Goal: Transaction & Acquisition: Purchase product/service

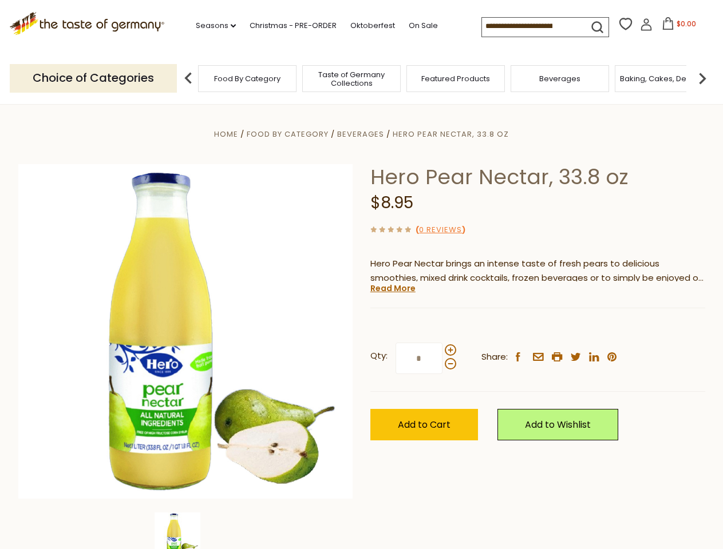
click at [361, 275] on div "Home Food By Category [GEOGRAPHIC_DATA] Hero Pear Nectar, 33.8 oz Hero Pear Nec…" at bounding box center [362, 347] width 704 height 441
click at [211, 26] on link "Seasons dropdown_arrow" at bounding box center [216, 25] width 40 height 13
click at [531, 26] on input at bounding box center [530, 26] width 97 height 16
click at [677, 27] on span "$0.00" at bounding box center [686, 24] width 19 height 10
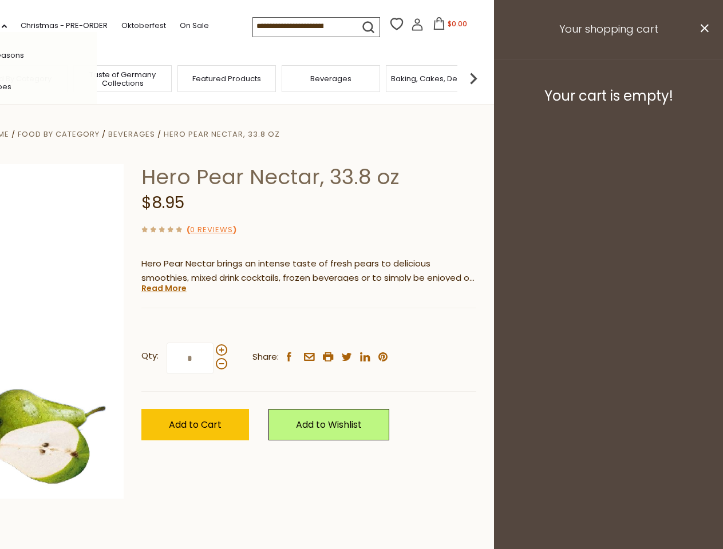
click at [97, 78] on div "All Seasons Recipes Game Day [DATE] [DATE] [DATE][PERSON_NAME] [DATE] Springfes…" at bounding box center [32, 274] width 130 height 485
click at [702, 78] on footer "Your cart is empty!" at bounding box center [608, 96] width 229 height 74
click at [361, 327] on div "Qty: * Share: facebook email printer twitter linkedin pinterest" at bounding box center [308, 359] width 335 height 66
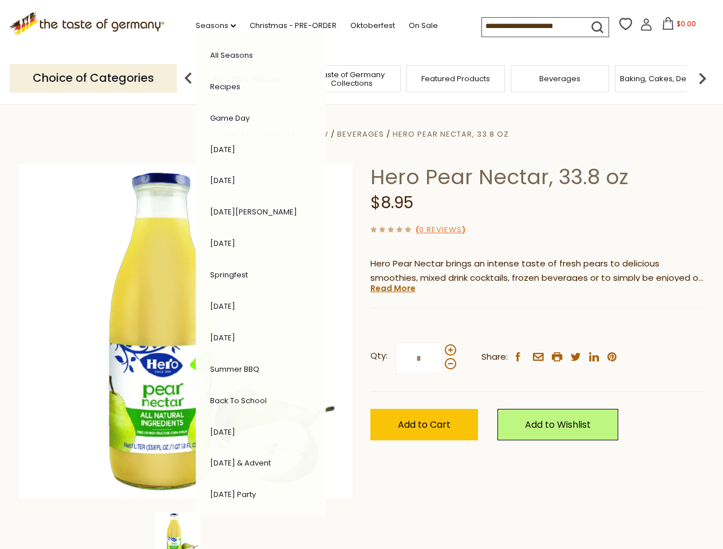
click at [185, 531] on div "Home Food By Category [GEOGRAPHIC_DATA] Hero Pear Nectar, 33.8 oz Hero Pear Nec…" at bounding box center [362, 347] width 704 height 441
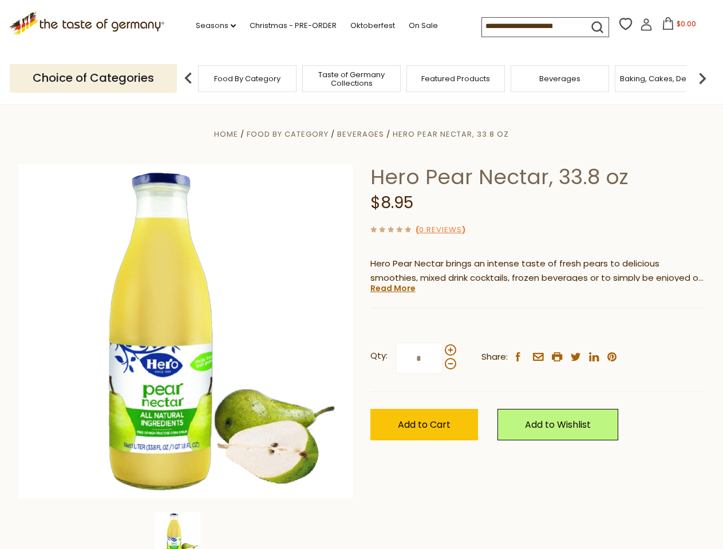
click at [185, 531] on img at bounding box center [178, 536] width 46 height 46
click at [392, 288] on link "Read More" at bounding box center [392, 288] width 45 height 11
